Goal: Transaction & Acquisition: Purchase product/service

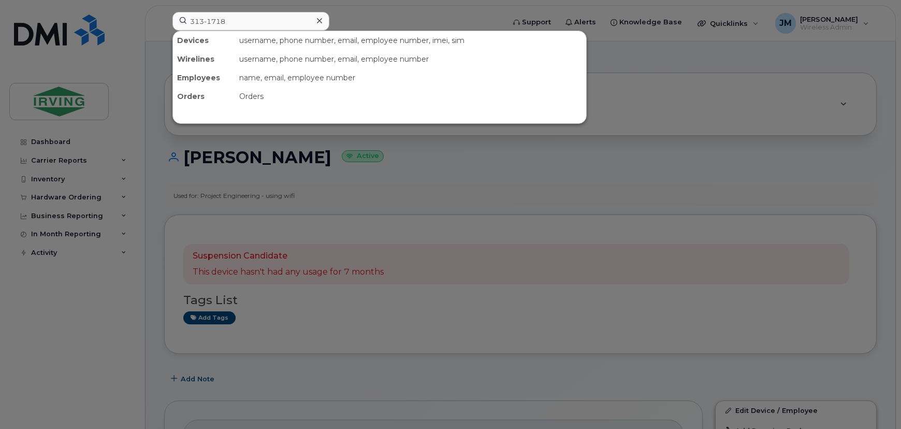
scroll to position [329, 0]
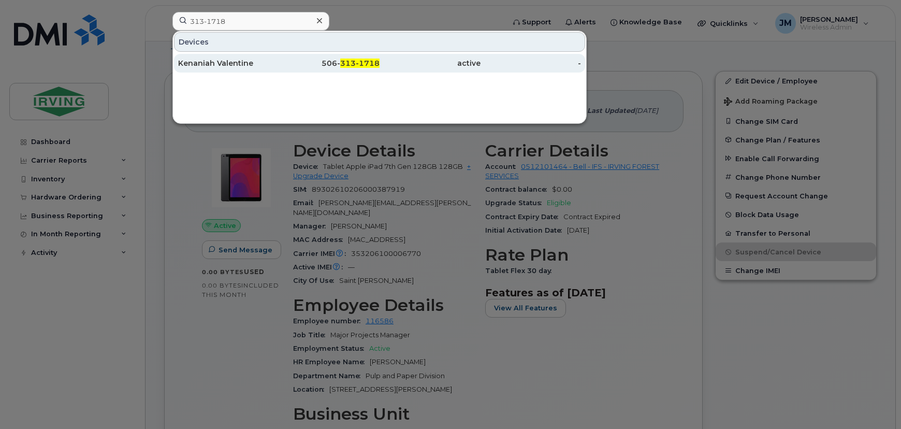
type input "313-1718"
click at [247, 56] on div "Kenaniah Valentine" at bounding box center [228, 63] width 101 height 19
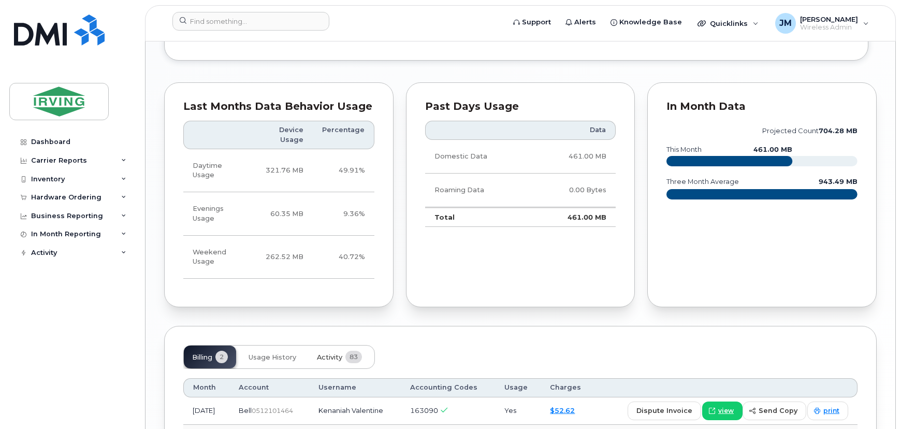
scroll to position [941, 0]
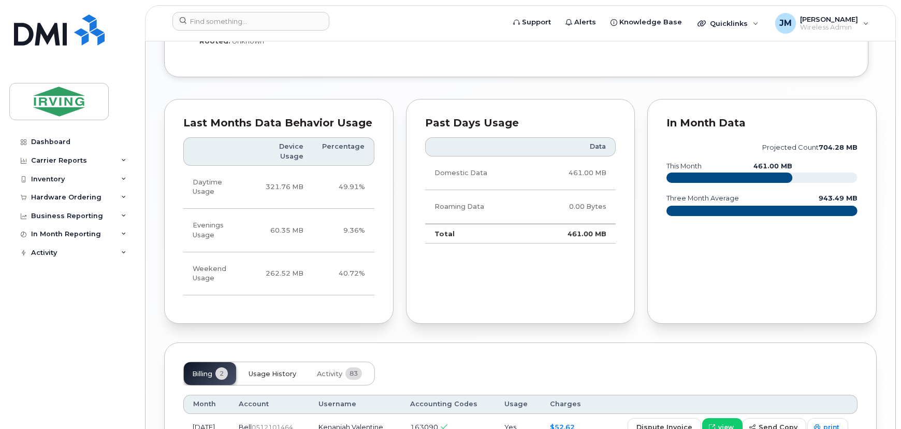
click at [268, 362] on button "Usage History" at bounding box center [272, 373] width 64 height 23
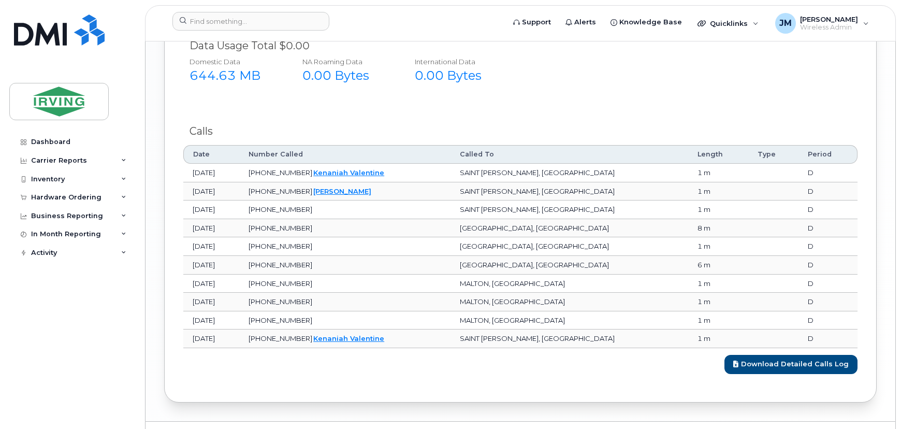
scroll to position [1430, 0]
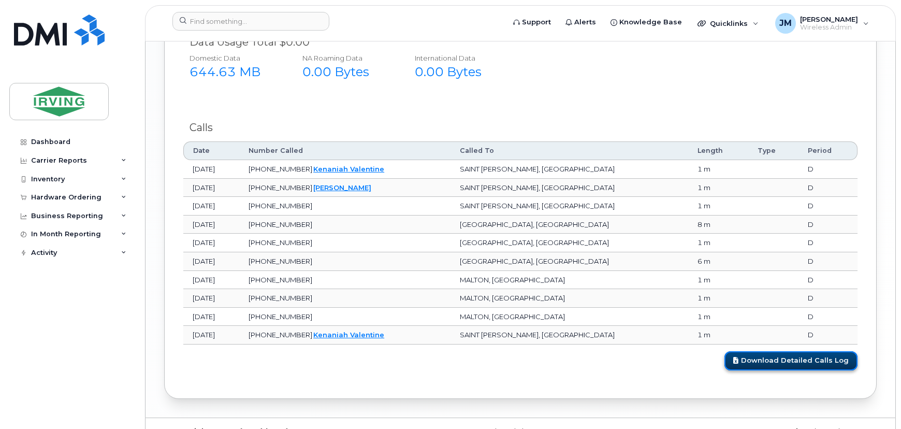
click at [784, 351] on link "Download Detailed Calls Log" at bounding box center [790, 360] width 133 height 19
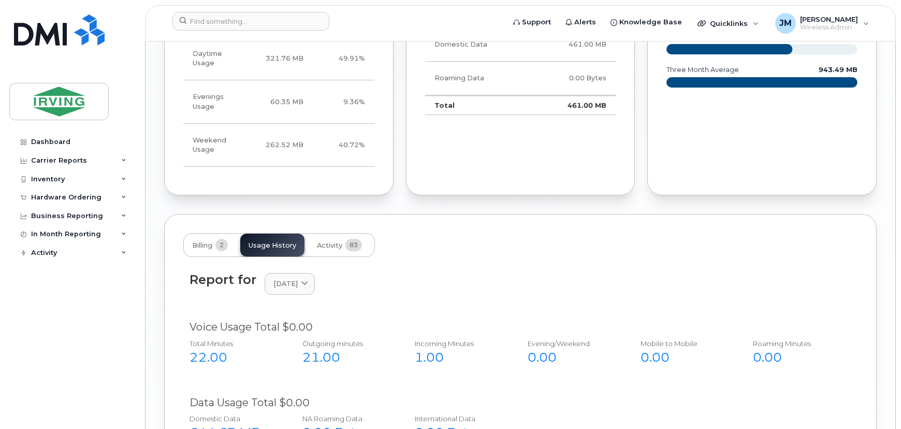
scroll to position [1006, 0]
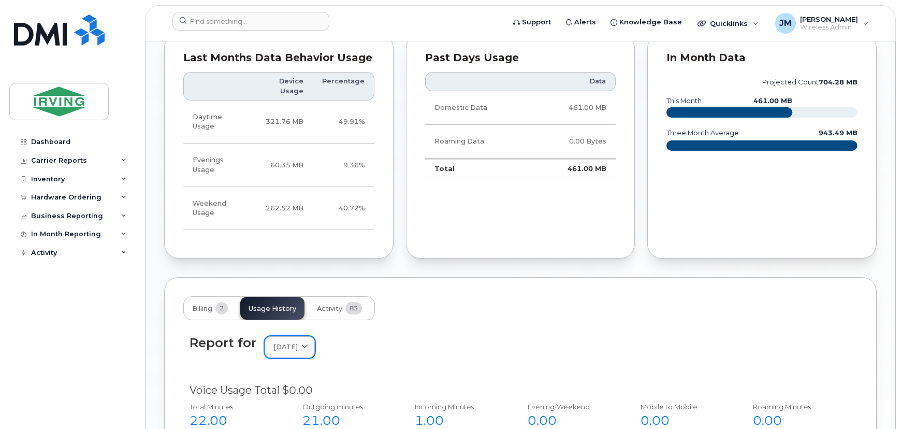
click at [308, 344] on icon at bounding box center [304, 347] width 7 height 7
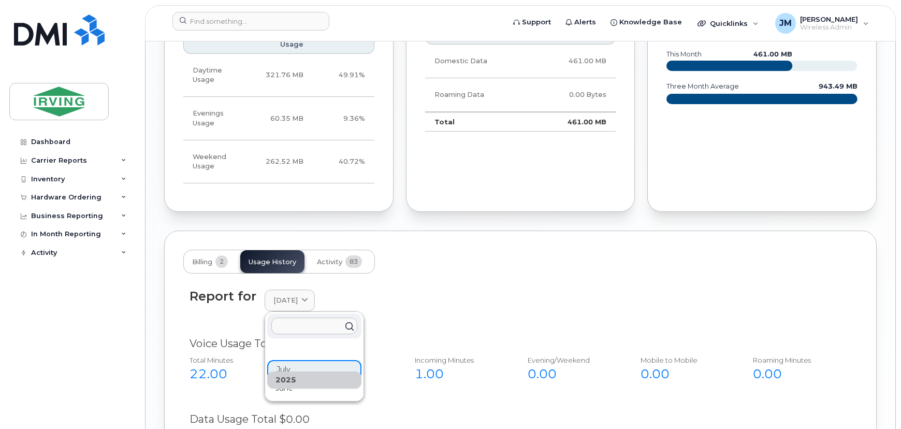
scroll to position [1053, 0]
click at [311, 317] on input "text" at bounding box center [314, 325] width 86 height 17
click at [286, 379] on div "June" at bounding box center [314, 387] width 94 height 17
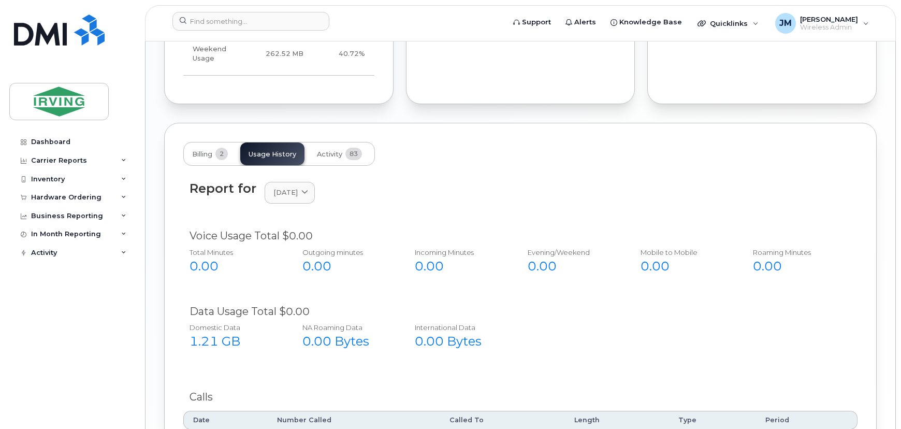
scroll to position [1152, 0]
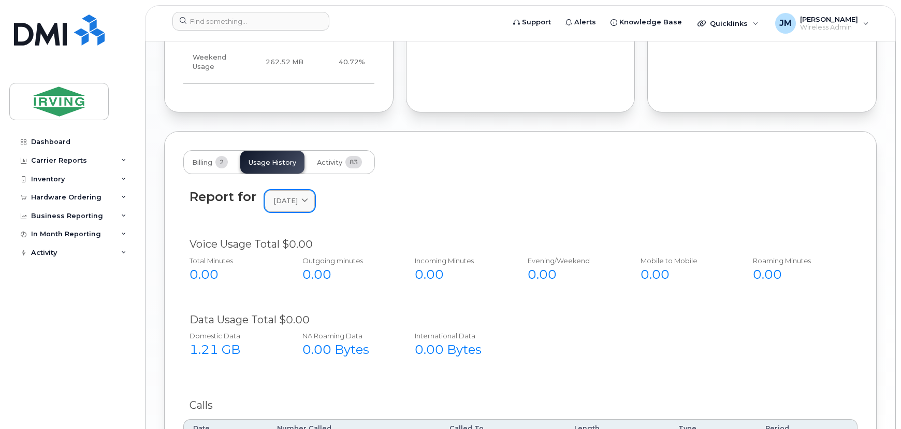
click at [292, 196] on span "June 2025" at bounding box center [285, 201] width 24 height 10
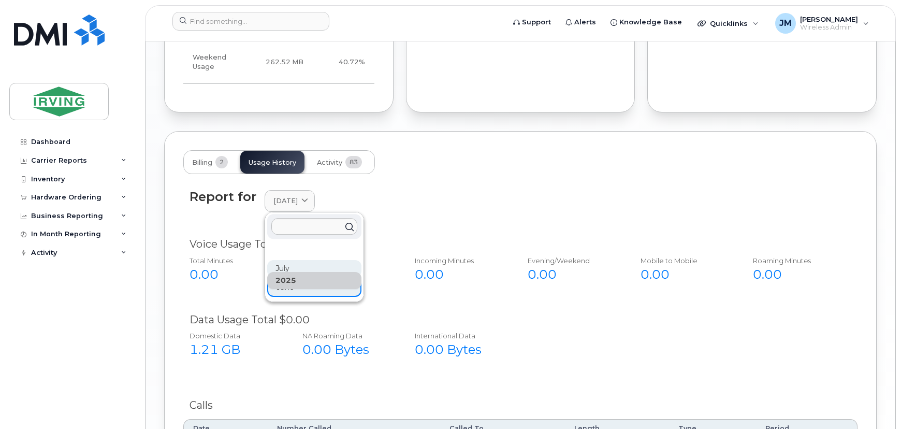
click at [288, 260] on div "July" at bounding box center [314, 268] width 94 height 17
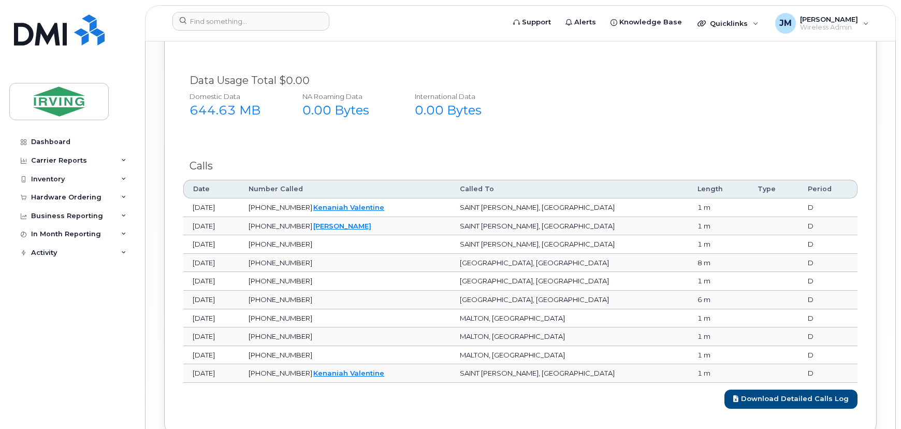
scroll to position [1430, 0]
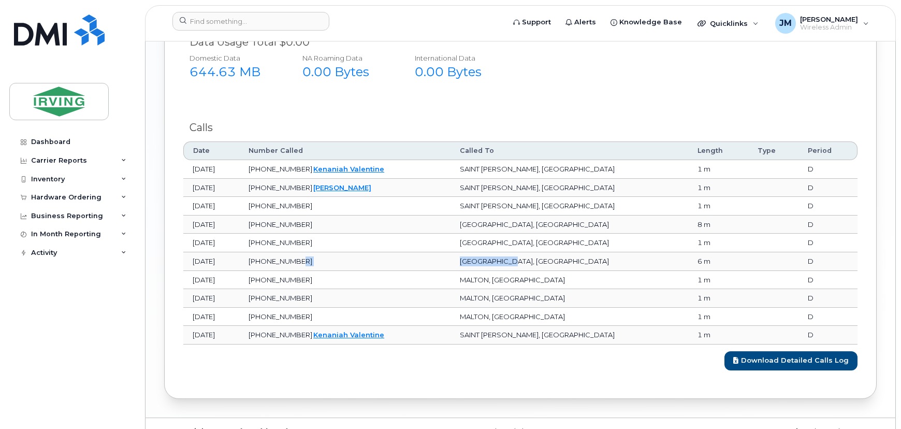
drag, startPoint x: 596, startPoint y: 240, endPoint x: 522, endPoint y: 242, distance: 73.5
click at [522, 252] on tr "Jul 10, 2025 506-623-9254 NEWCASTLE, NB 6 m D" at bounding box center [520, 261] width 674 height 19
copy tr "NEWCASTLE, NB"
drag, startPoint x: 583, startPoint y: 278, endPoint x: 535, endPoint y: 280, distance: 48.2
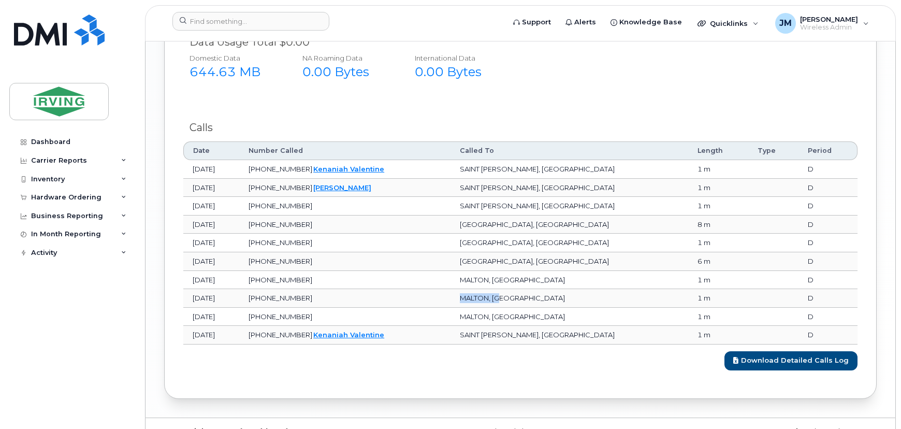
click at [535, 289] on td "MALTON, ON" at bounding box center [569, 298] width 238 height 19
copy td "MALTON, ON"
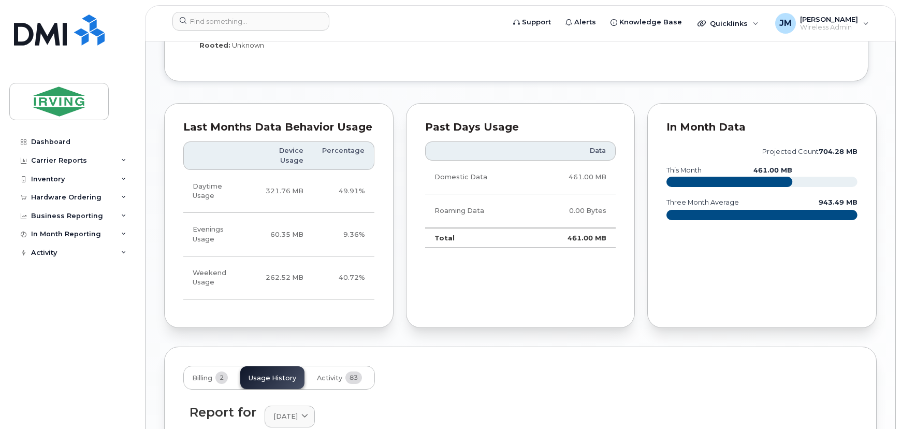
scroll to position [988, 0]
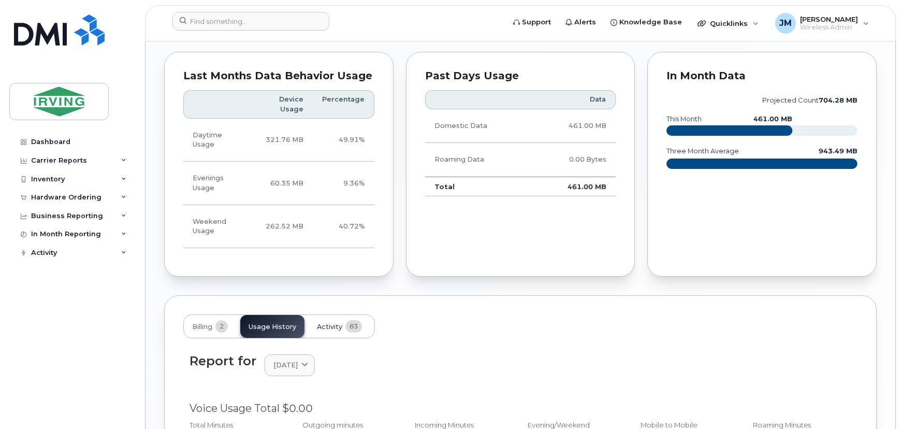
click at [326, 322] on span "Activity" at bounding box center [329, 326] width 25 height 8
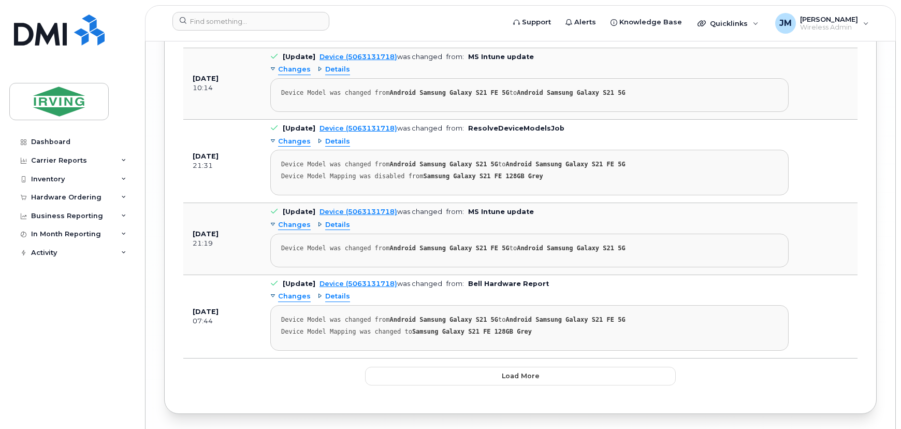
scroll to position [2906, 0]
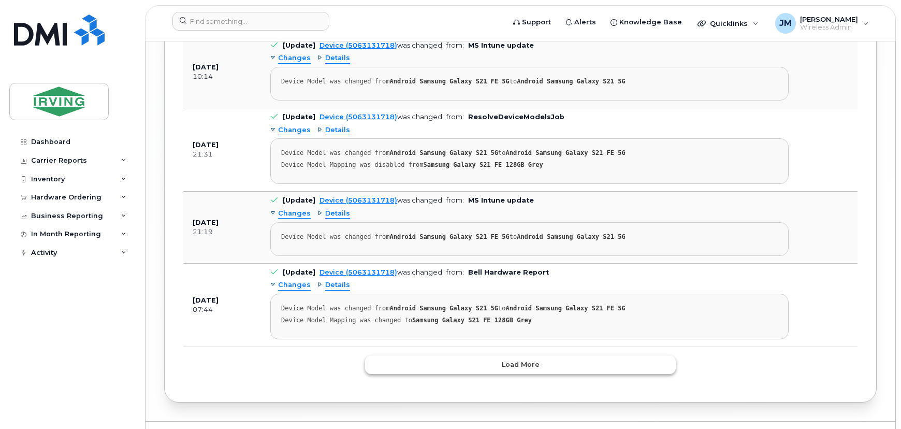
click at [466, 355] on button "Load more" at bounding box center [520, 364] width 311 height 19
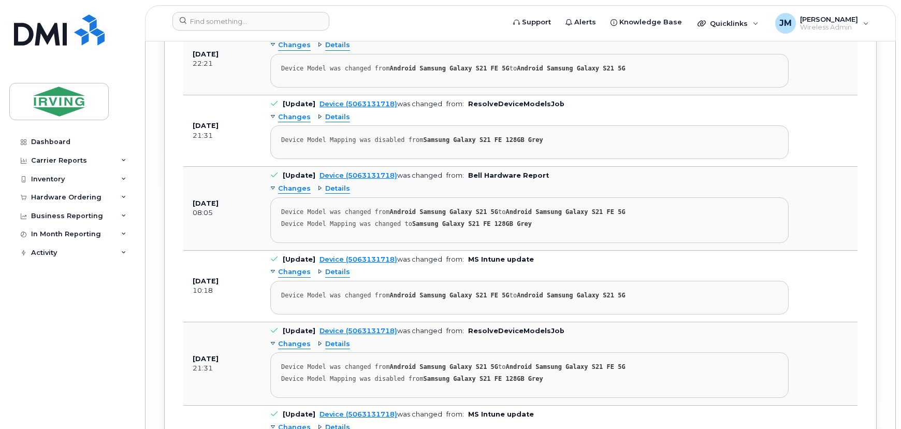
scroll to position [4835, 0]
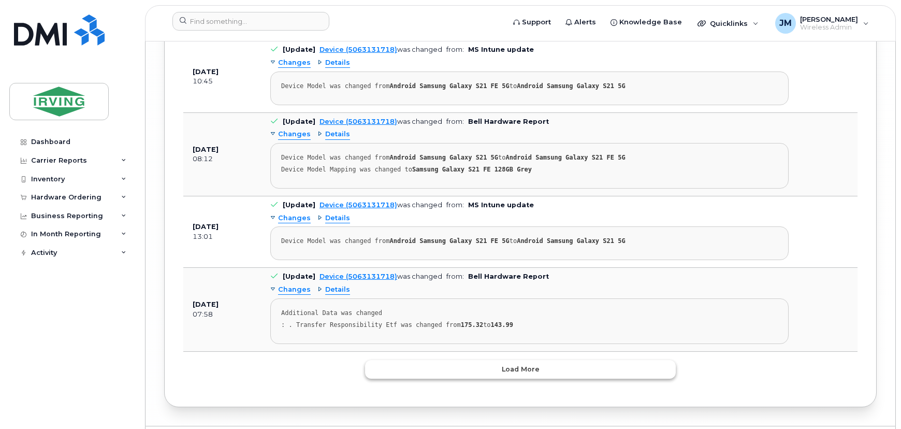
click at [553, 360] on button "Load more" at bounding box center [520, 369] width 311 height 19
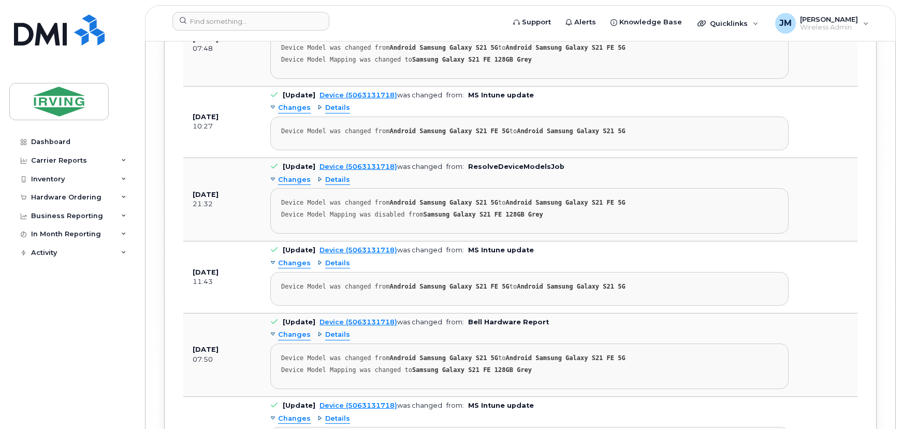
scroll to position [6726, 0]
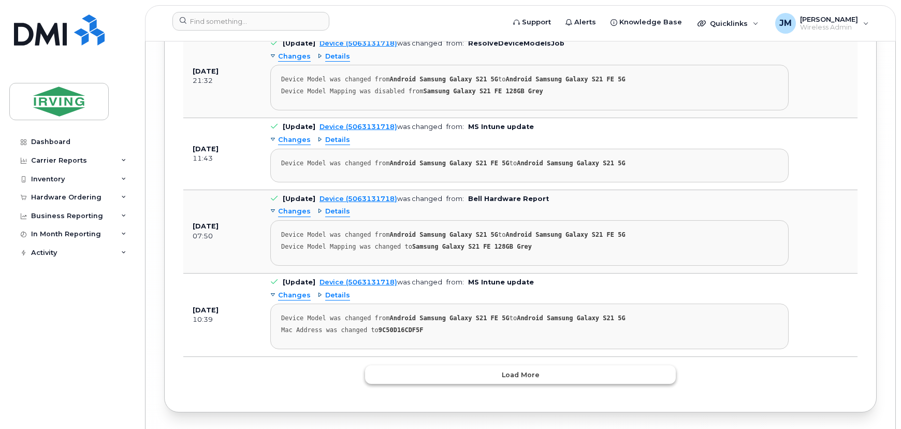
click at [574, 365] on button "Load more" at bounding box center [520, 374] width 311 height 19
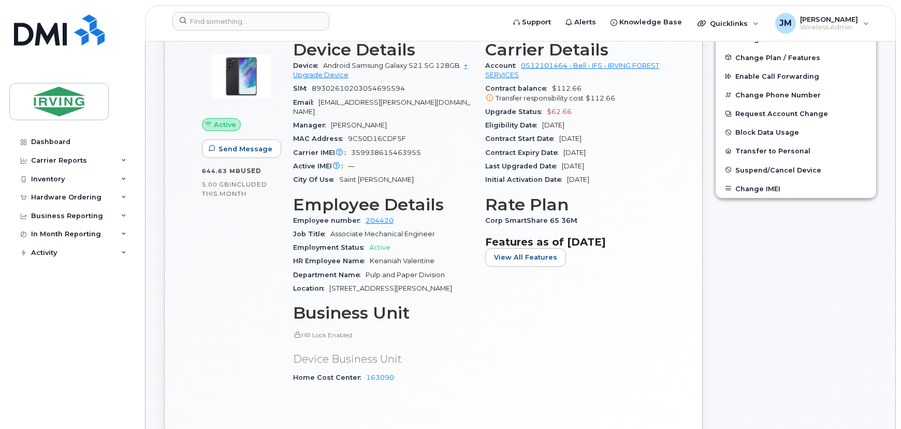
scroll to position [282, 0]
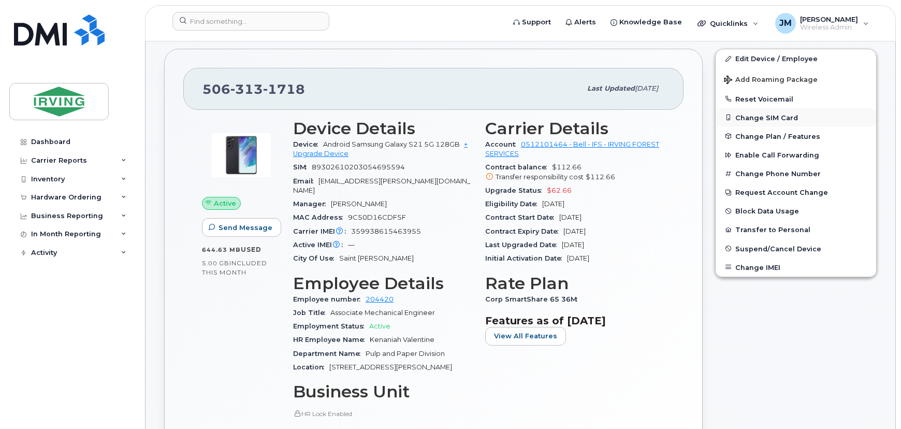
click at [775, 117] on button "Change SIM Card" at bounding box center [795, 117] width 160 height 19
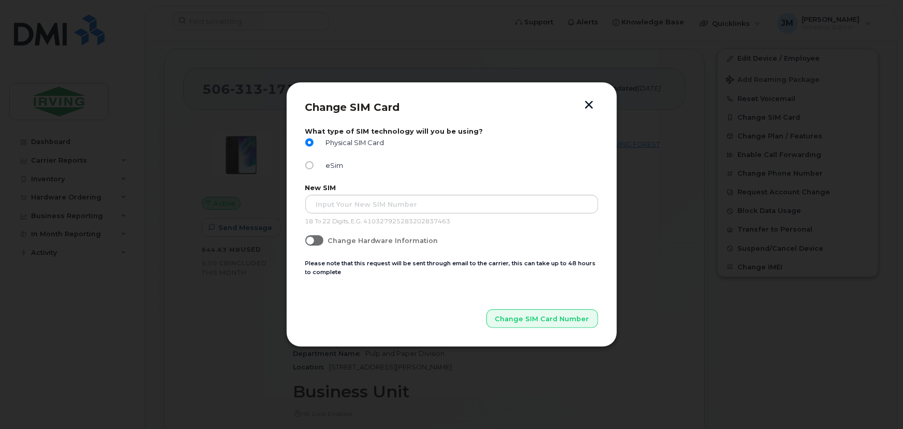
click at [590, 105] on button "button" at bounding box center [590, 105] width 16 height 11
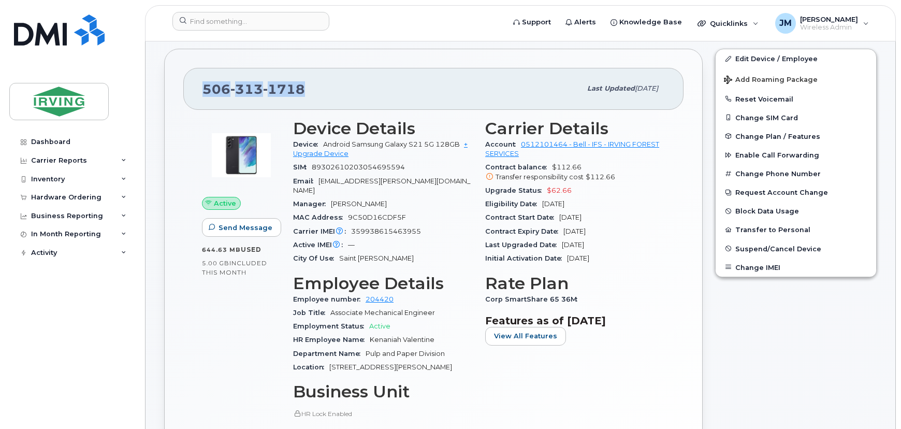
drag, startPoint x: 312, startPoint y: 89, endPoint x: 200, endPoint y: 93, distance: 111.9
click at [200, 93] on div "506 313 1718 Last updated Aug 15, 2025" at bounding box center [433, 88] width 500 height 41
copy span "506 313 1718"
click at [96, 201] on div "Hardware Ordering" at bounding box center [66, 197] width 70 height 8
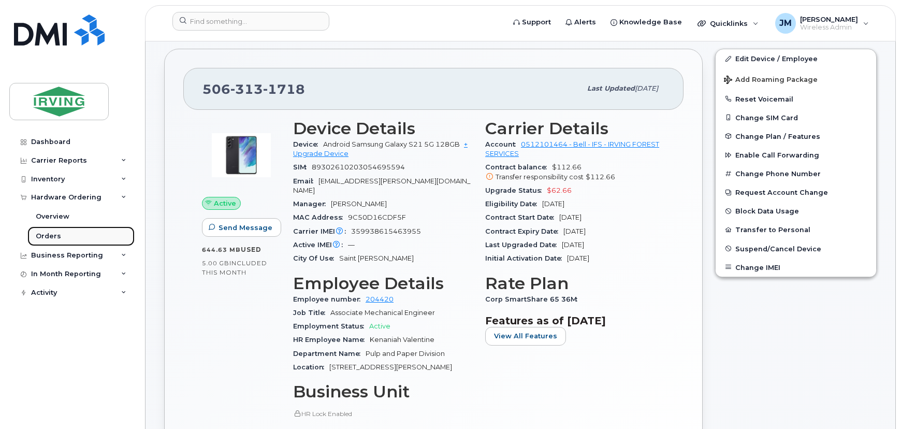
click at [47, 233] on div "Orders" at bounding box center [48, 235] width 25 height 9
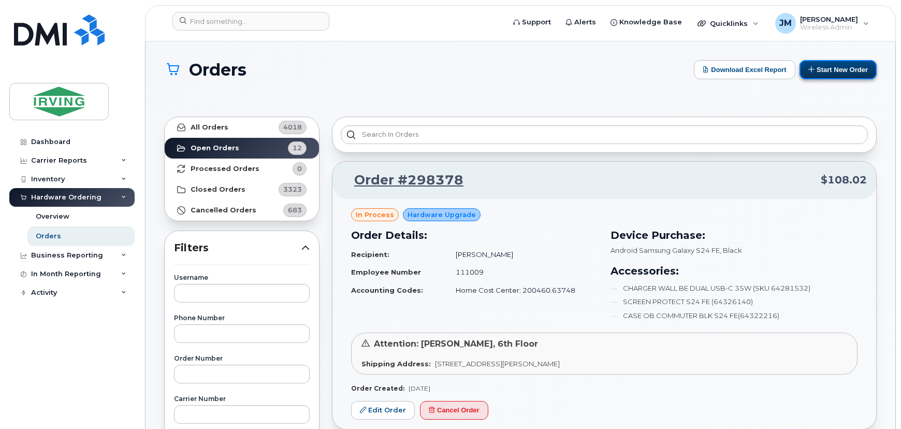
click at [822, 67] on button "Start New Order" at bounding box center [837, 69] width 77 height 19
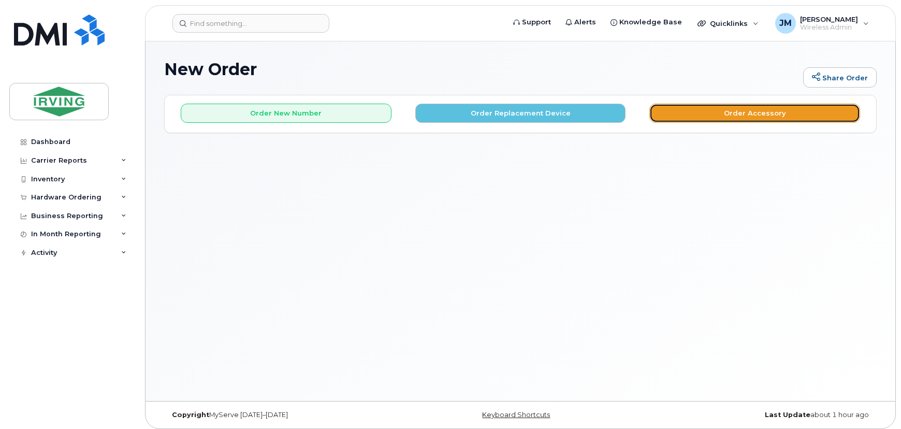
click at [727, 118] on button "Order Accessory" at bounding box center [754, 113] width 211 height 19
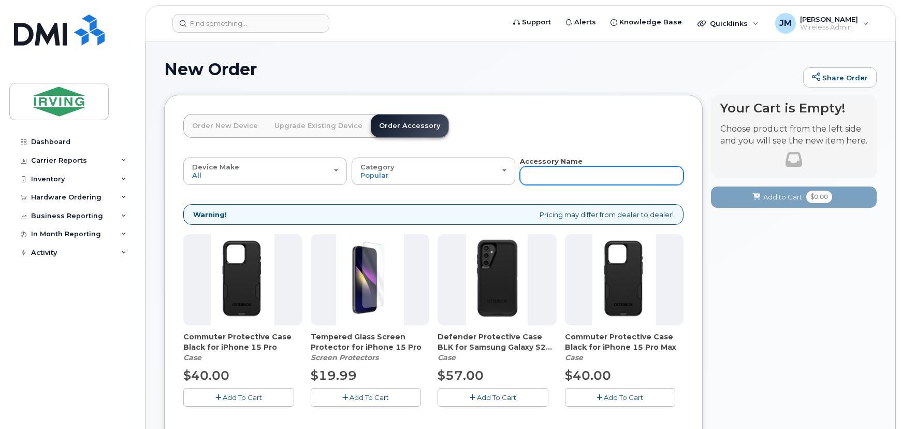
click at [548, 174] on input "text" at bounding box center [602, 175] width 164 height 19
type input "sim"
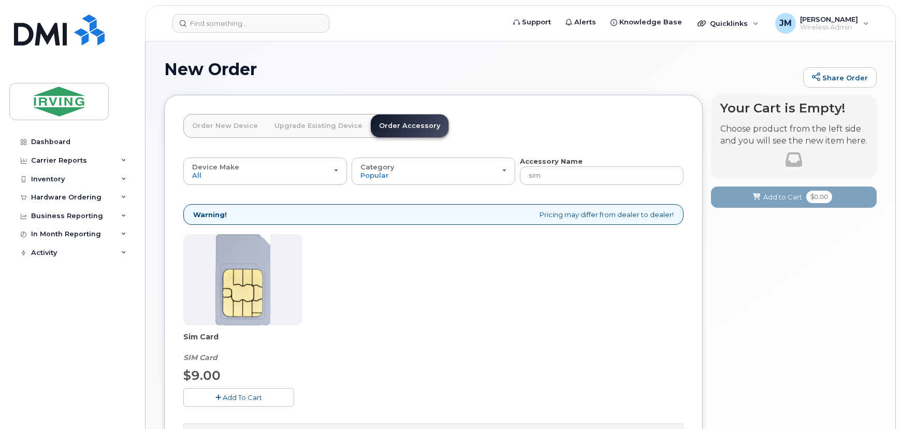
click at [255, 399] on span "Add To Cart" at bounding box center [242, 397] width 39 height 8
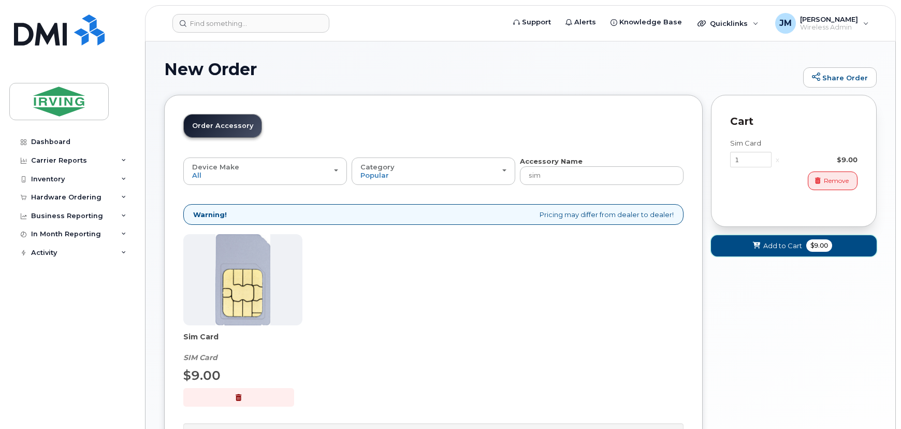
click at [787, 242] on span "Add to Cart" at bounding box center [782, 246] width 39 height 10
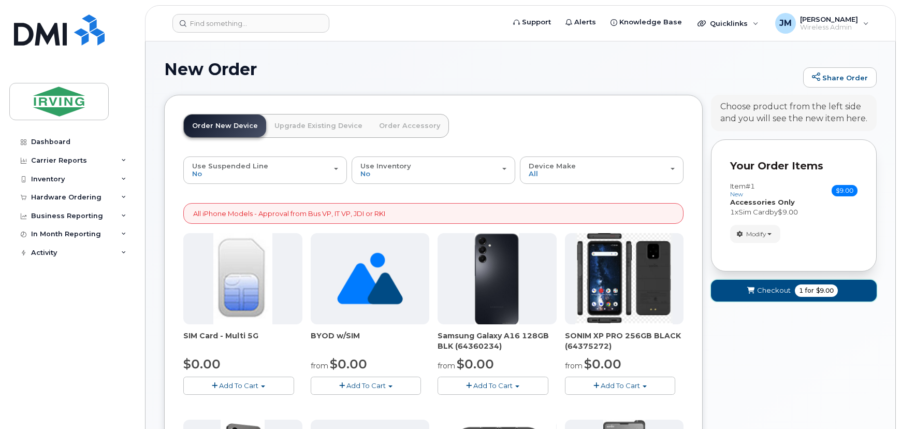
click at [765, 293] on span "Checkout" at bounding box center [774, 290] width 34 height 10
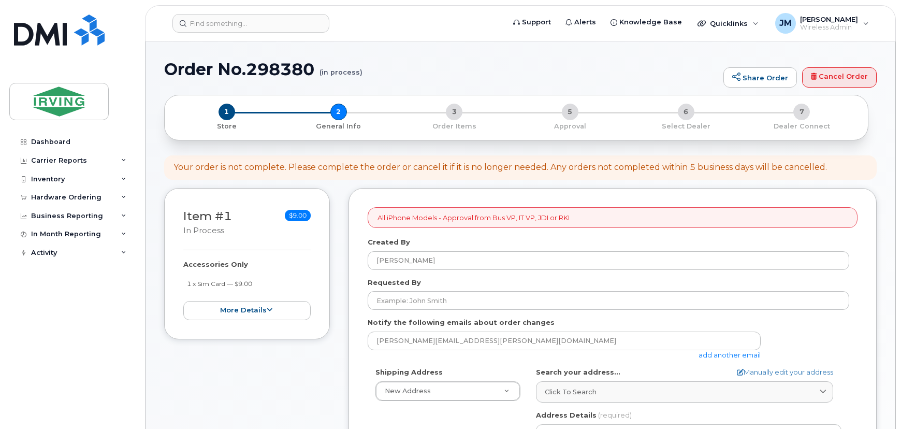
select select
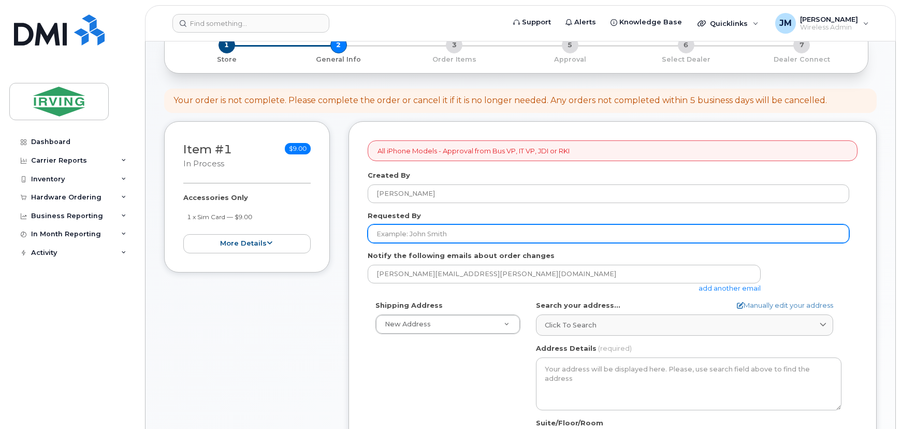
scroll to position [94, 0]
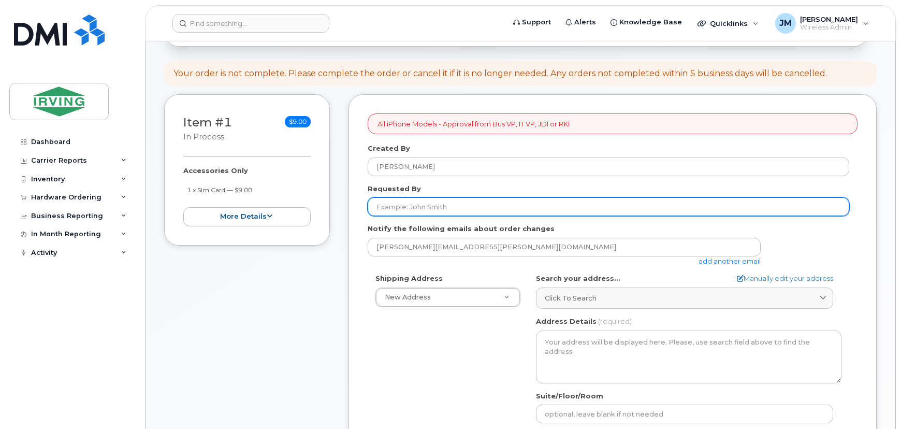
click at [458, 208] on input "Requested By" at bounding box center [608, 206] width 481 height 19
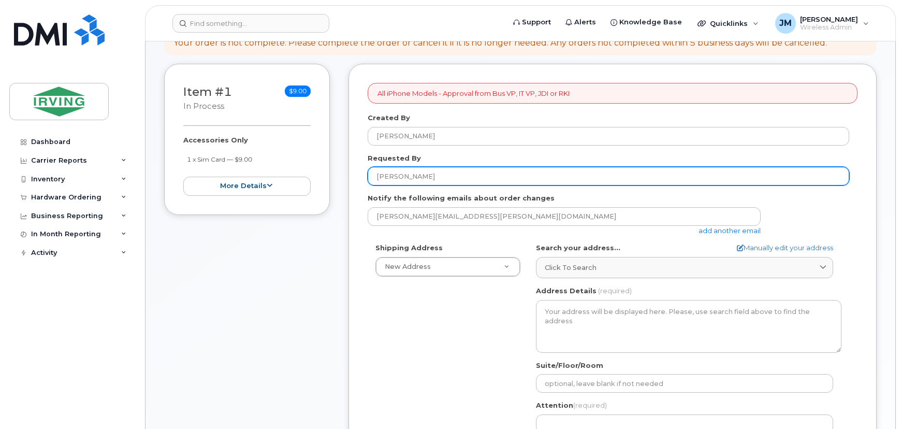
scroll to position [141, 0]
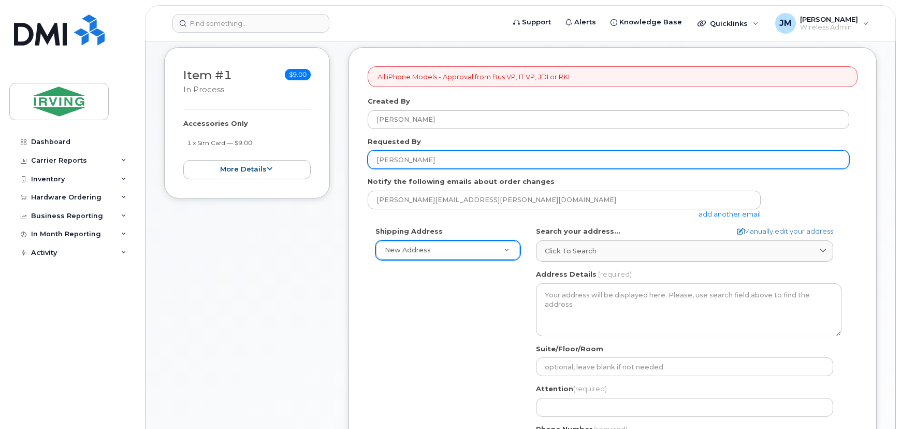
type input "Michel Scott"
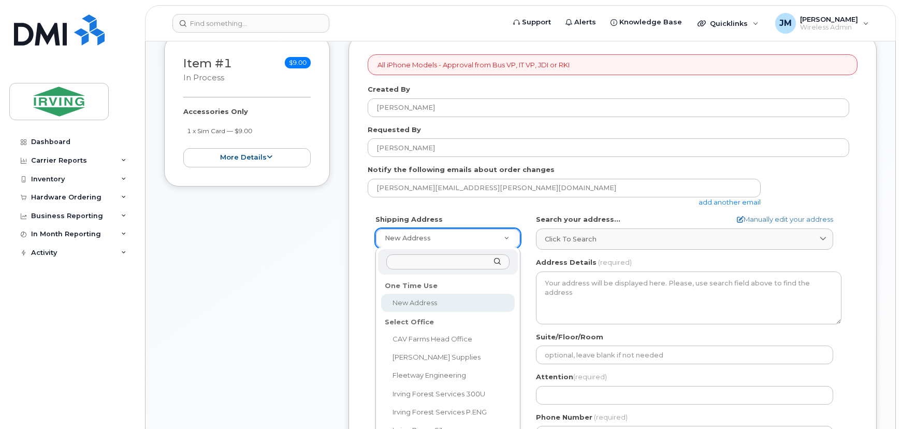
scroll to position [188, 0]
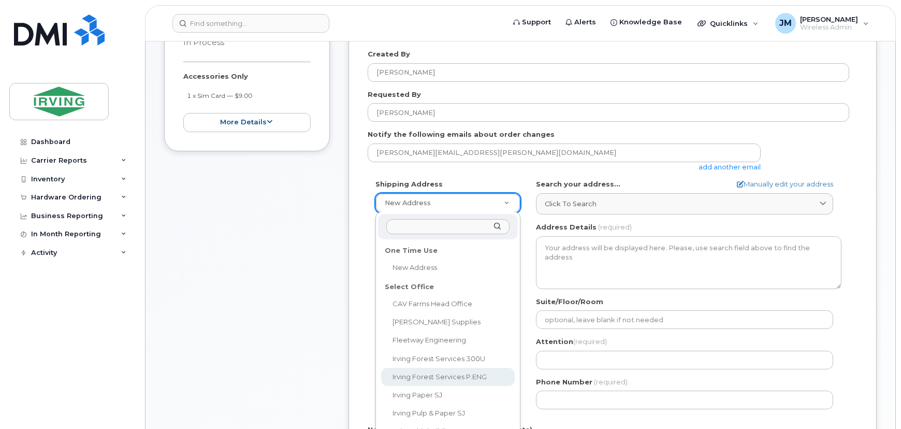
select select
type textarea "IRVING FOREST SERVICES PROJECT MANAGEMENT OFFICES Whitetail Lot MIRAMICHI TRAIL…"
type input "Heidi Watling"
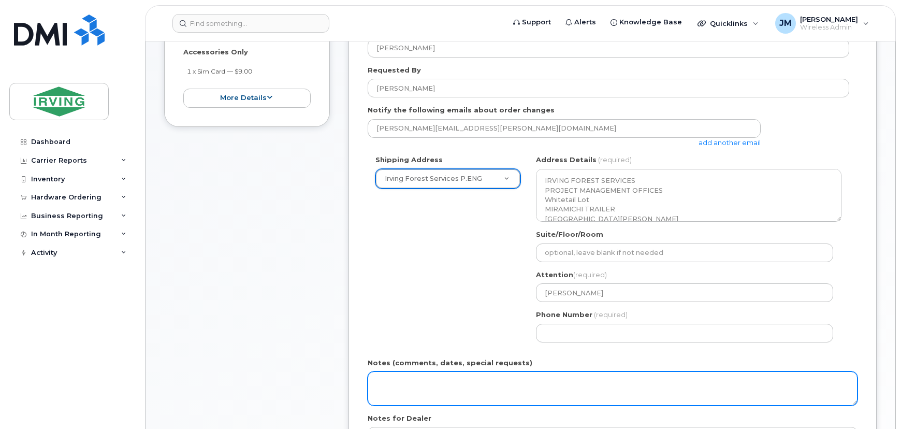
scroll to position [235, 0]
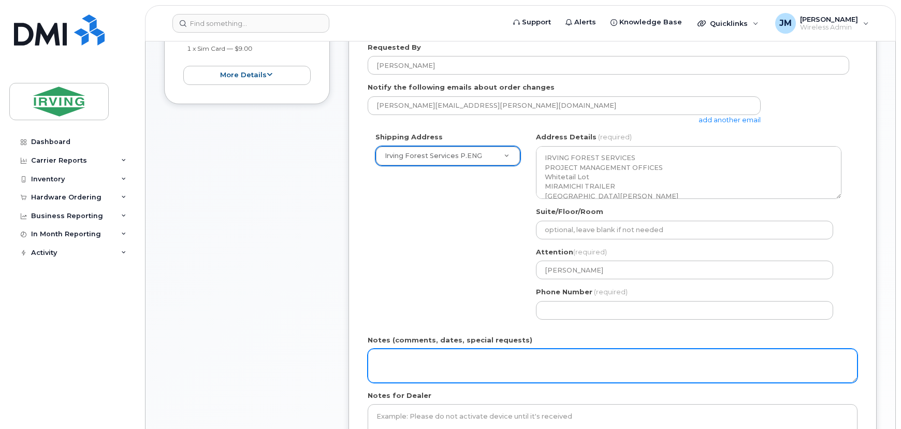
click at [551, 359] on textarea "Notes (comments, dates, special requests)" at bounding box center [613, 365] width 490 height 34
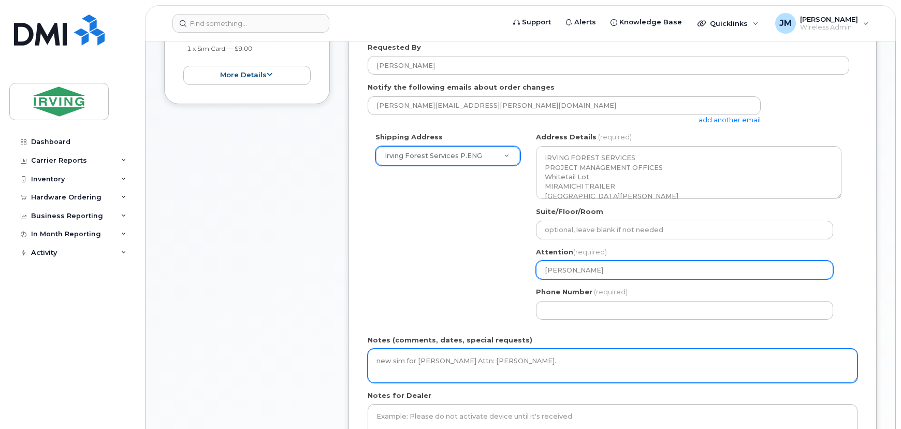
type textarea "new sim for Ken Valentine Attn: Michael Scott."
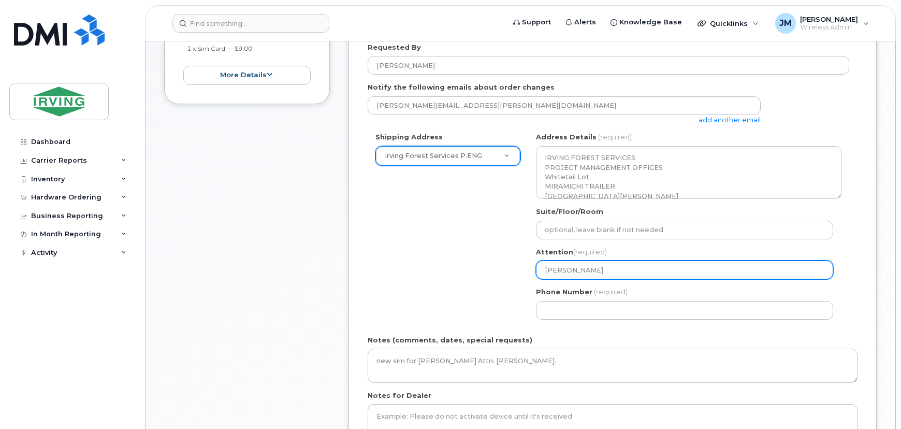
drag, startPoint x: 611, startPoint y: 271, endPoint x: 419, endPoint y: 270, distance: 191.5
click at [390, 270] on div "Shipping Address Irving Forest Services P.ENG New Address CAV Farms Head Office…" at bounding box center [608, 229] width 481 height 195
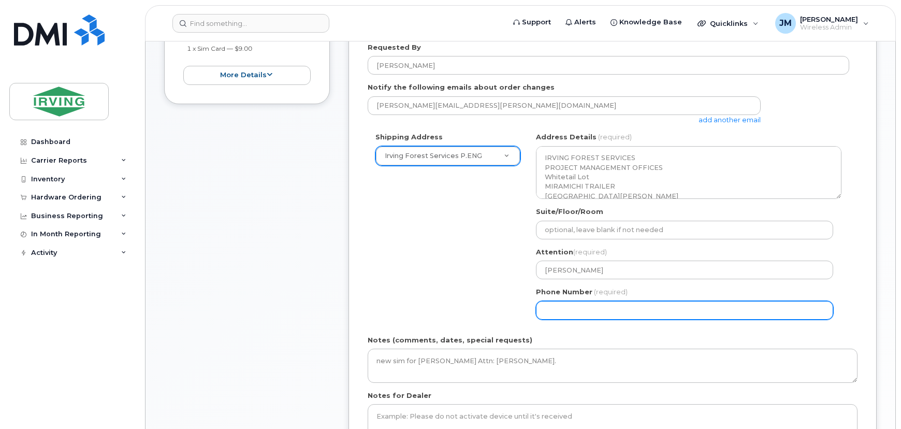
click at [630, 306] on input "Phone Number" at bounding box center [684, 310] width 297 height 19
select select
type input "506658498"
select select
type input "5066584982"
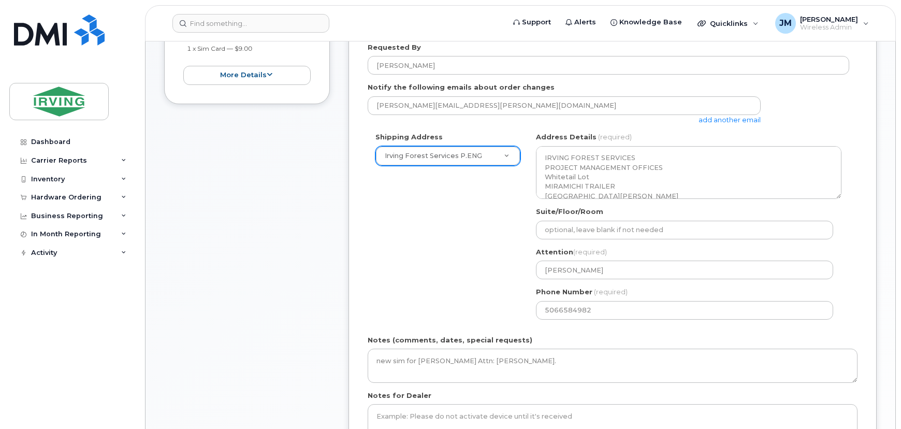
click at [455, 303] on div "Shipping Address Irving Forest Services P.ENG New Address CAV Farms Head Office…" at bounding box center [608, 229] width 481 height 195
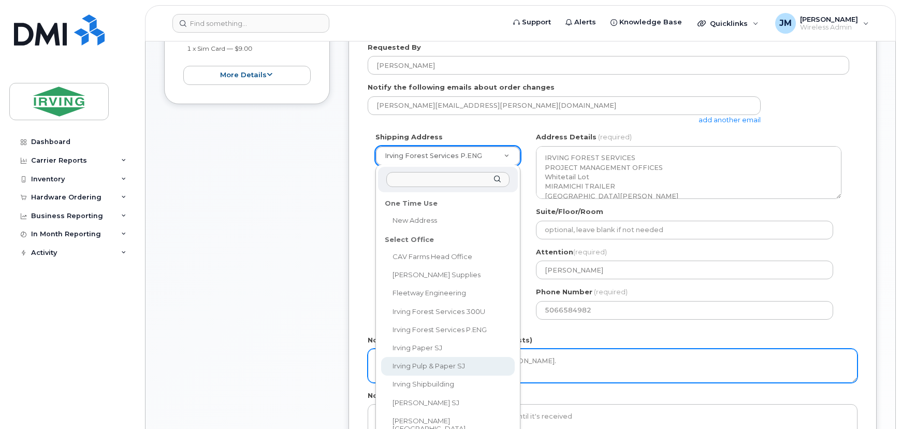
select select
type textarea "408 Mill Street Saint John New Brunswick E2M 3H1"
type input "[PERSON_NAME]"
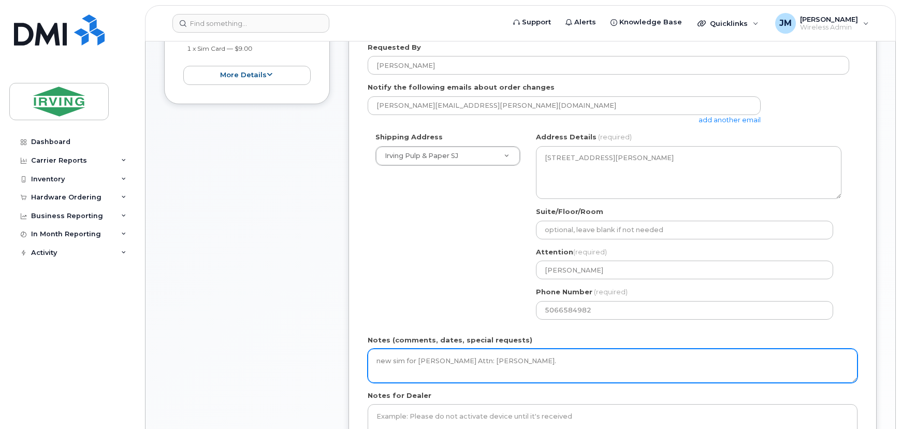
drag, startPoint x: 558, startPoint y: 368, endPoint x: 214, endPoint y: 368, distance: 344.2
click at [214, 368] on div "Item #1 in process $9.00 Accessories Only 1 x Sim Card — $9.00 more details Req…" at bounding box center [520, 226] width 712 height 547
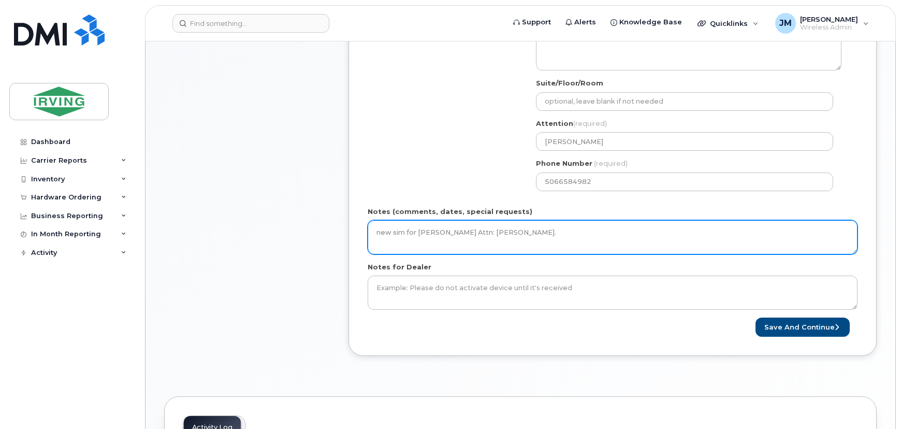
scroll to position [518, 0]
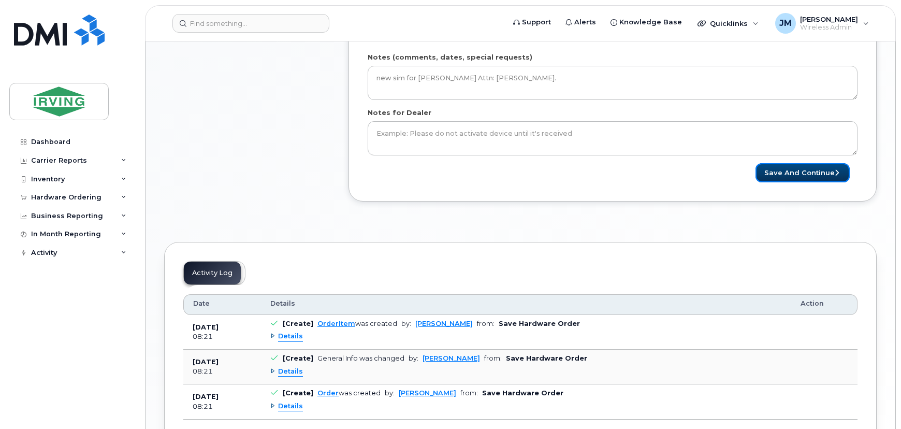
drag, startPoint x: 804, startPoint y: 174, endPoint x: 707, endPoint y: 171, distance: 97.9
click at [805, 170] on button "Save and Continue" at bounding box center [802, 172] width 94 height 19
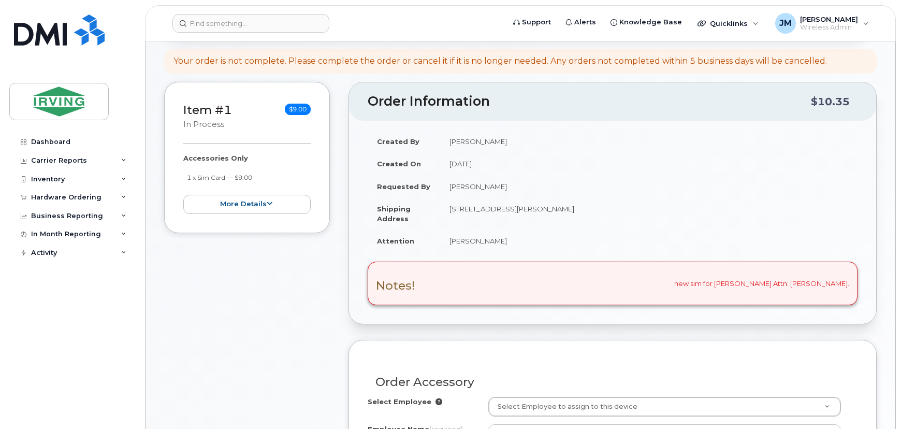
scroll to position [282, 0]
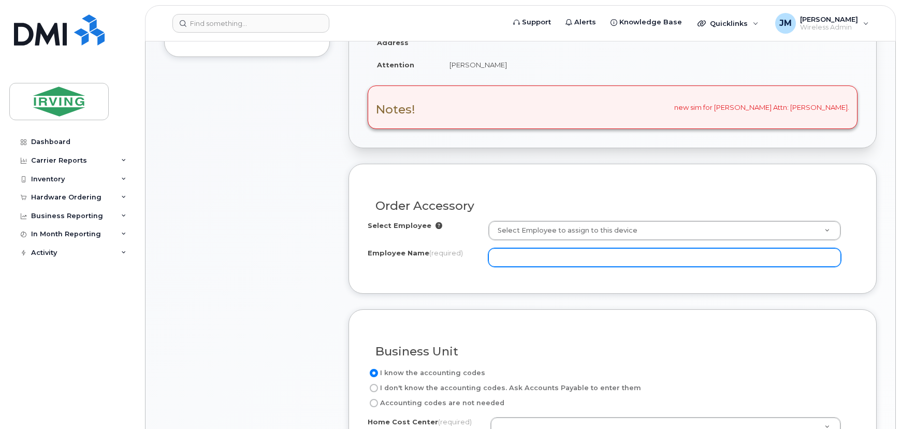
click at [531, 262] on input "Employee Name (required)" at bounding box center [664, 257] width 353 height 19
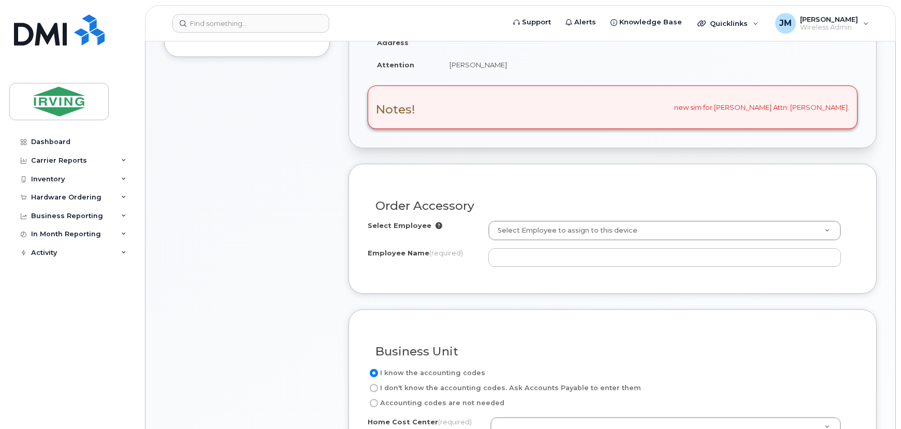
click at [558, 219] on div "Order Accessory" at bounding box center [613, 202] width 490 height 38
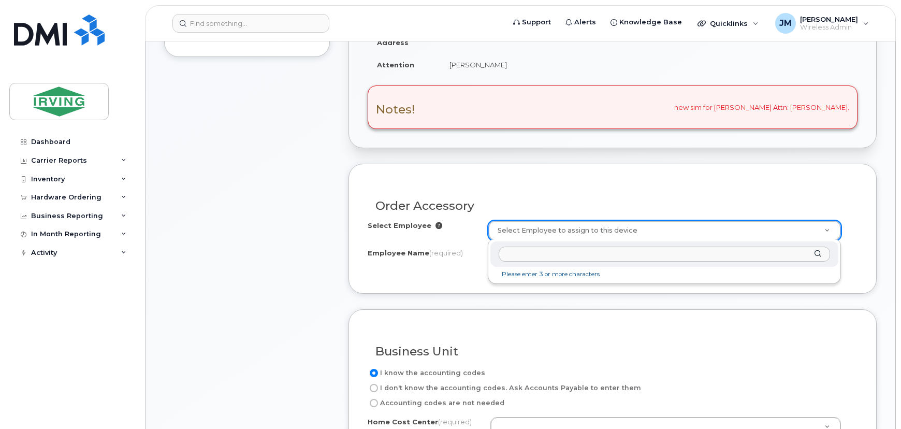
drag, startPoint x: 560, startPoint y: 230, endPoint x: 564, endPoint y: 234, distance: 5.9
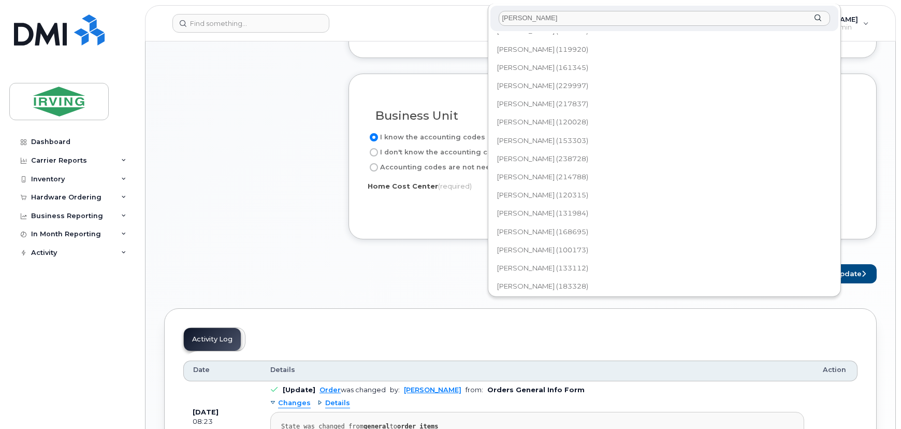
scroll to position [0, 0]
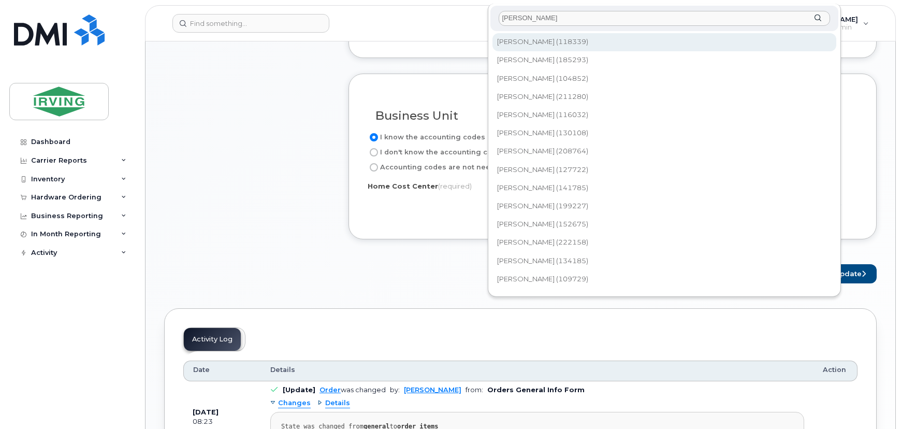
drag, startPoint x: 542, startPoint y: 17, endPoint x: 470, endPoint y: 18, distance: 72.0
click at [470, 18] on body "Support Alerts Knowledge Base Quicklinks Suspend / Cancel Device Change SIM Car…" at bounding box center [450, 140] width 901 height 1317
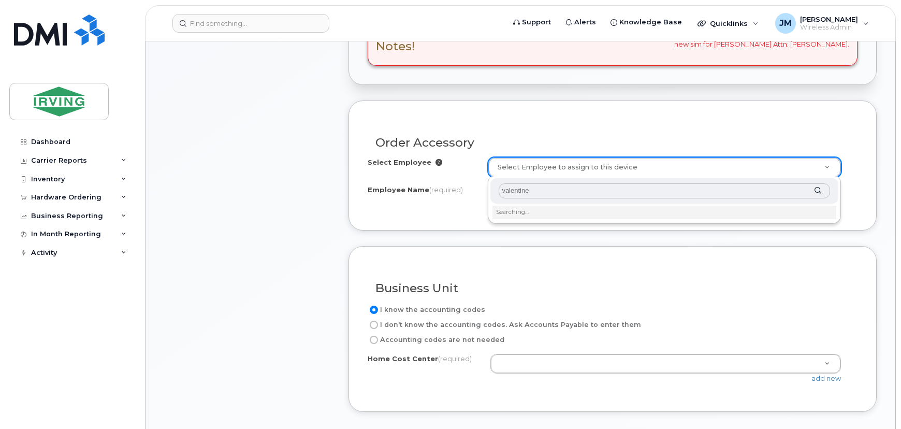
scroll to position [282, 0]
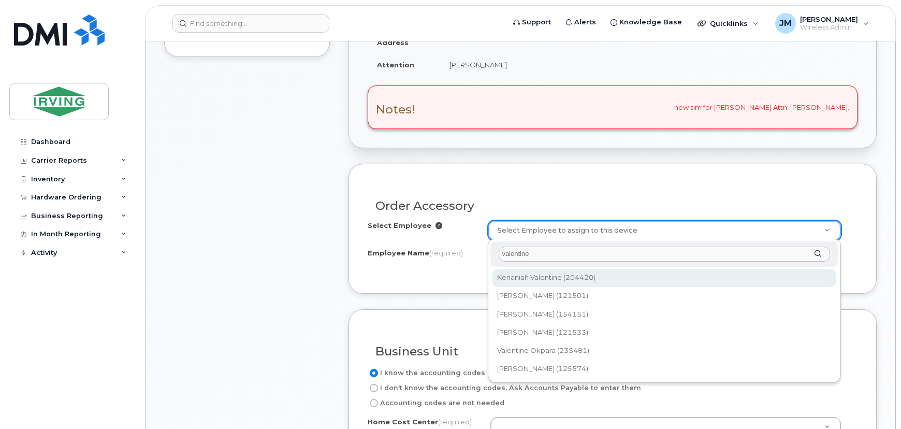
type input "valentine"
type input "1511752"
type input "Kenaniah Valentine"
type input "163090"
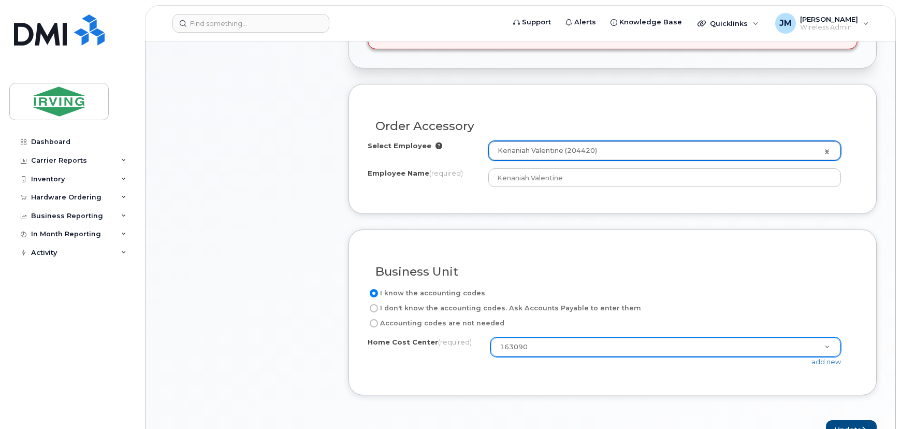
scroll to position [423, 0]
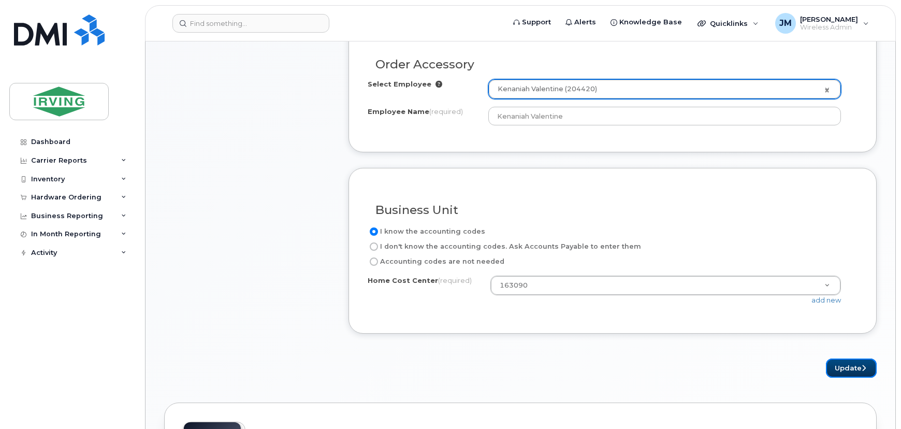
drag, startPoint x: 858, startPoint y: 367, endPoint x: 732, endPoint y: 348, distance: 127.2
click at [858, 367] on button "Update" at bounding box center [851, 367] width 51 height 19
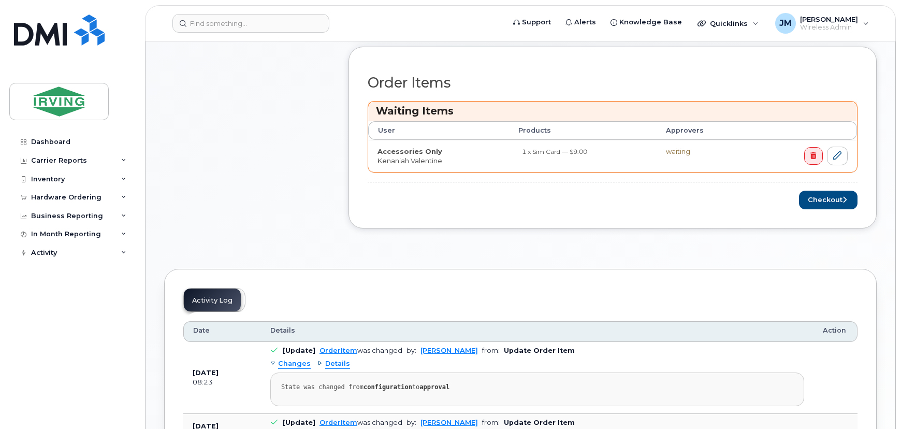
scroll to position [471, 0]
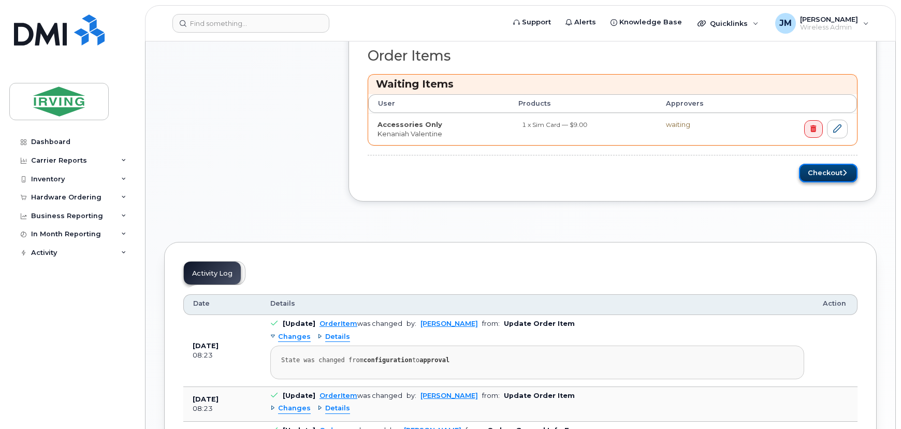
click at [828, 173] on button "Checkout" at bounding box center [828, 173] width 58 height 19
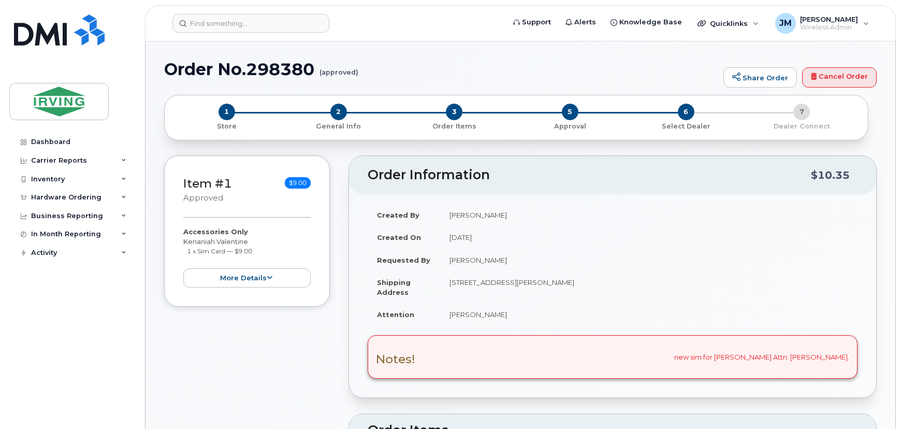
radio input "true"
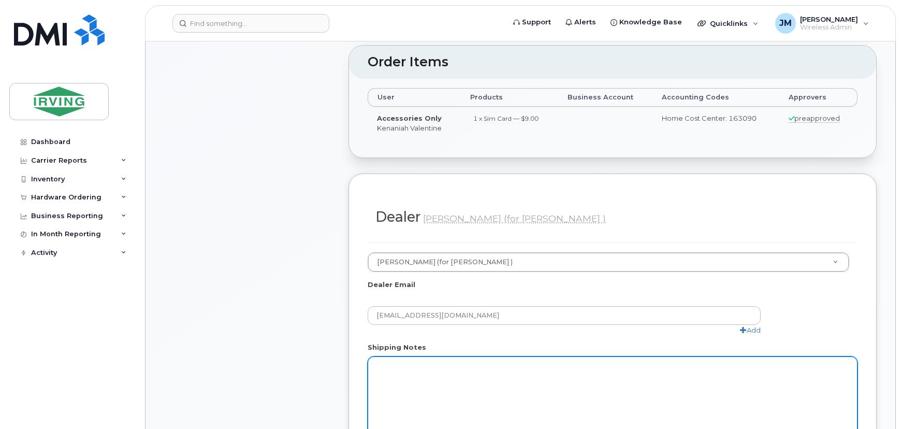
scroll to position [518, 0]
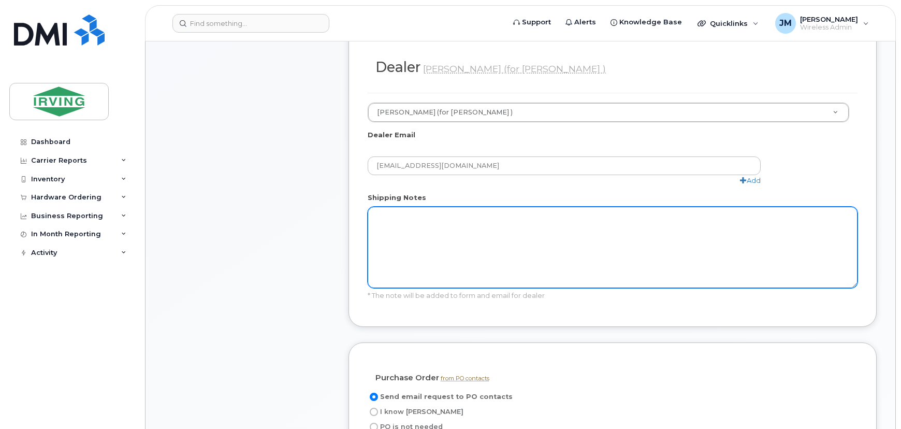
click at [473, 225] on textarea "Shipping Notes" at bounding box center [613, 247] width 490 height 81
paste textarea "new sim for [PERSON_NAME] Attn: [PERSON_NAME]."
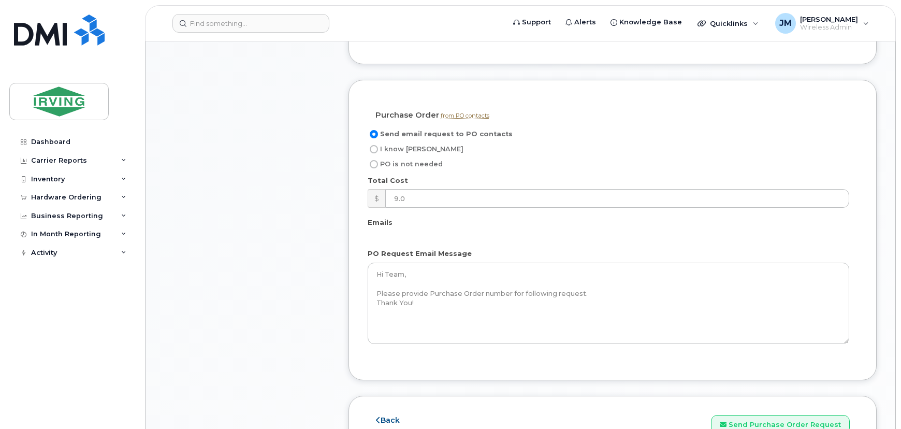
scroll to position [847, 0]
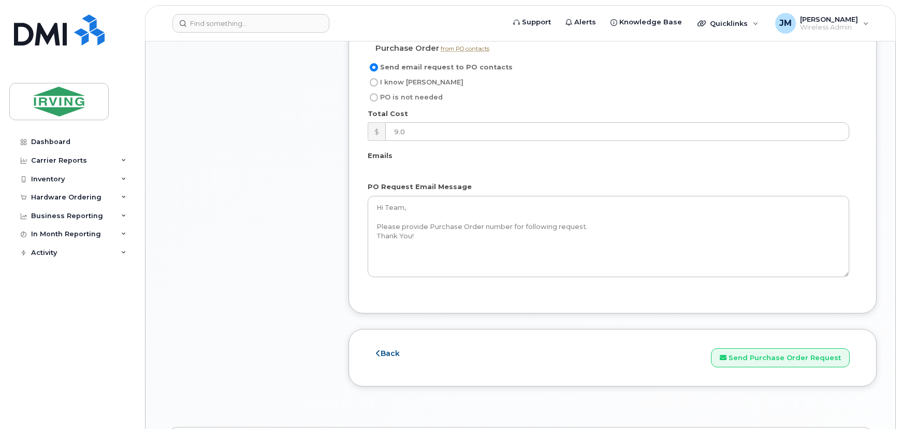
type textarea "new sim for [PERSON_NAME] Attn: [PERSON_NAME]."
click at [373, 79] on input "I know PO" at bounding box center [374, 82] width 8 height 8
radio input "true"
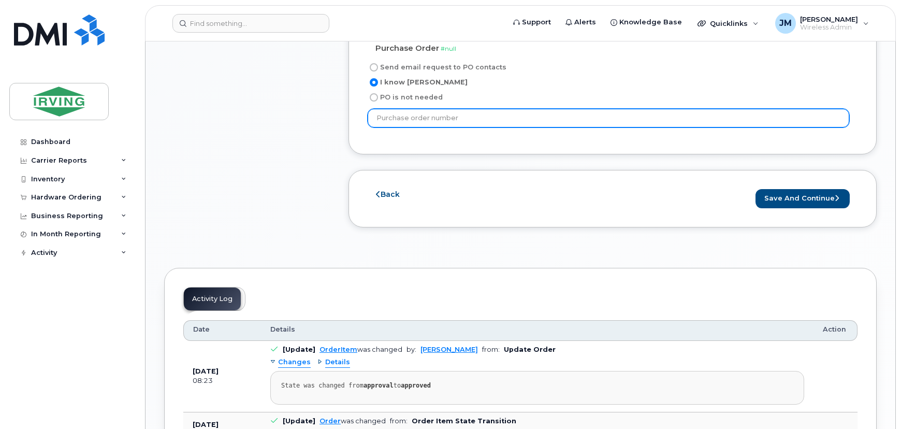
click at [430, 119] on input "text" at bounding box center [608, 118] width 481 height 19
type input "587014"
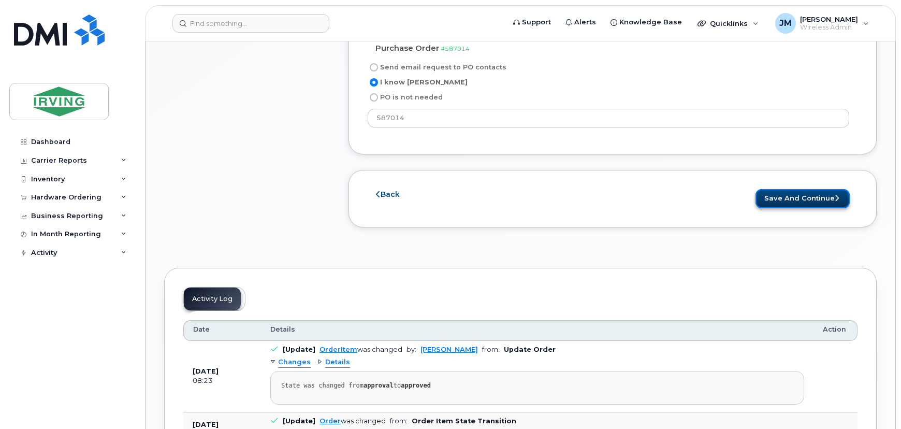
click at [817, 196] on button "Save and Continue" at bounding box center [802, 198] width 94 height 19
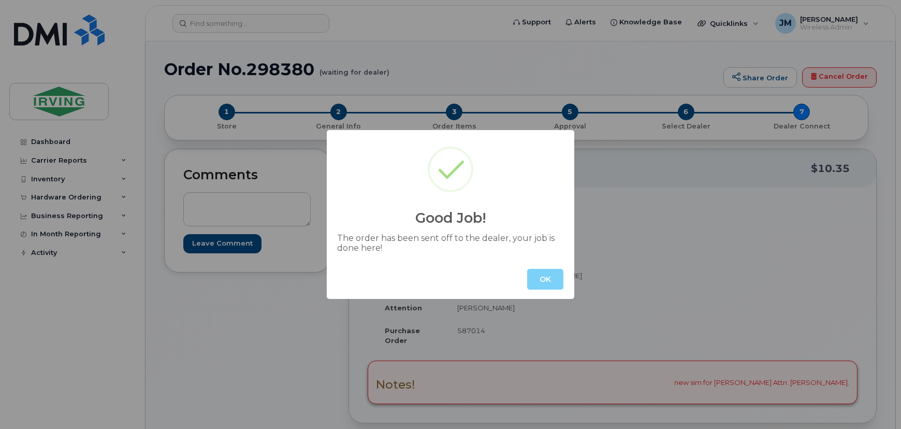
drag, startPoint x: 540, startPoint y: 279, endPoint x: 383, endPoint y: 160, distance: 196.6
click at [539, 277] on button "OK" at bounding box center [545, 279] width 36 height 21
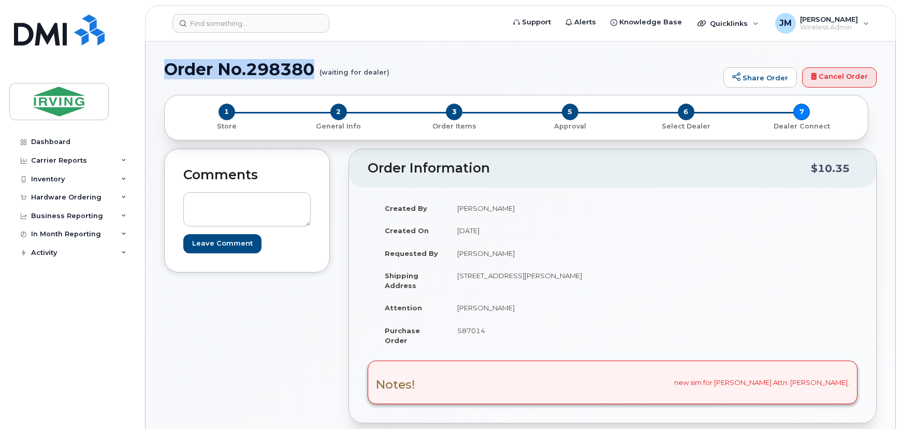
drag, startPoint x: 317, startPoint y: 68, endPoint x: 161, endPoint y: 71, distance: 155.8
copy h1 "Order No.298380"
click at [238, 20] on input at bounding box center [250, 23] width 157 height 19
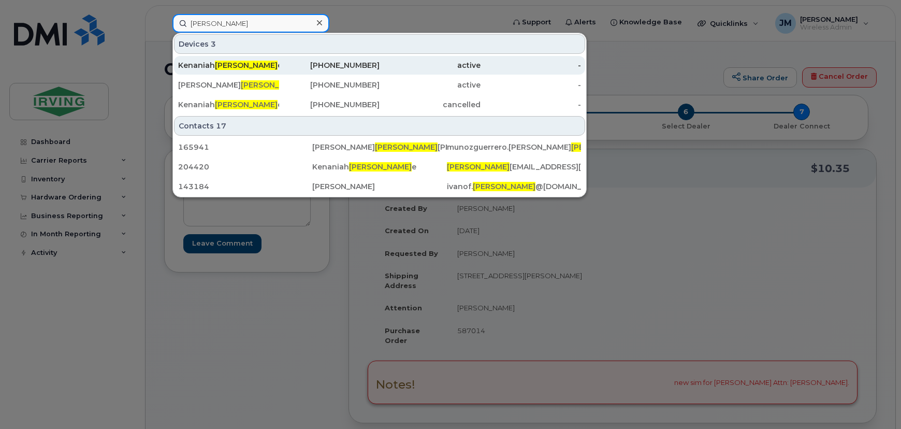
type input "valentin"
click at [229, 62] on span "Valentin" at bounding box center [246, 65] width 63 height 9
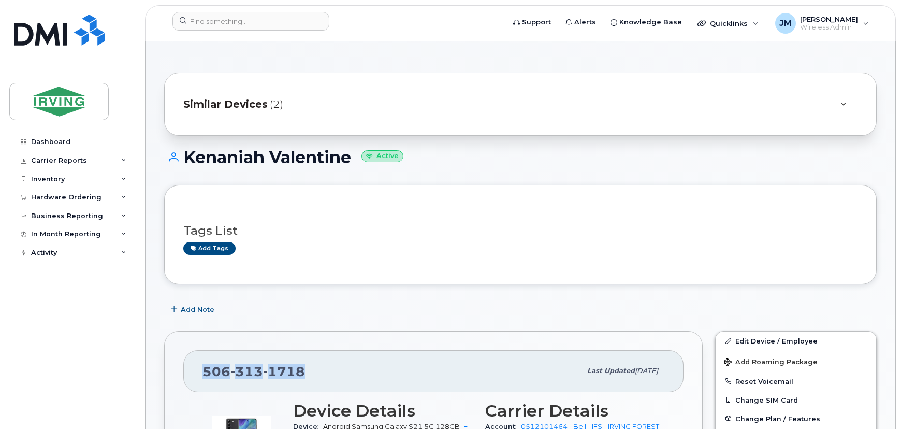
drag, startPoint x: 306, startPoint y: 368, endPoint x: 198, endPoint y: 370, distance: 108.7
click at [198, 370] on div "[PHONE_NUMBER] Last updated [DATE]" at bounding box center [433, 370] width 500 height 41
copy span "[PHONE_NUMBER]"
